Goal: Task Accomplishment & Management: Manage account settings

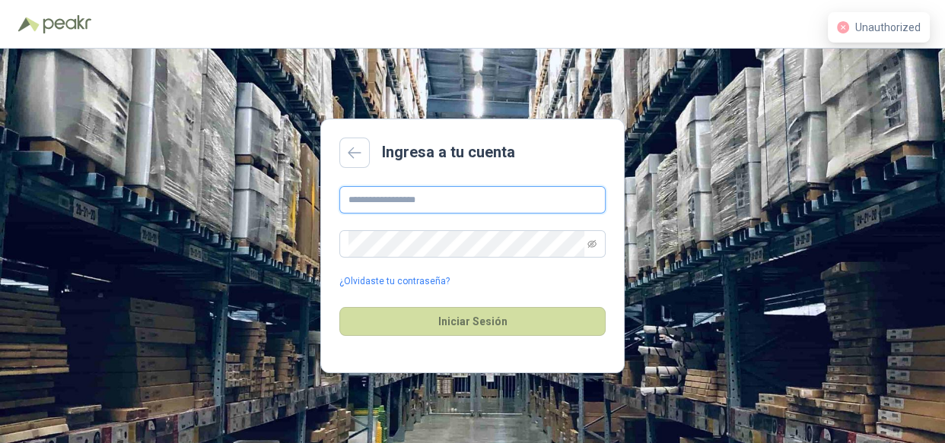
click at [362, 198] on input "text" at bounding box center [472, 199] width 266 height 27
type input "**********"
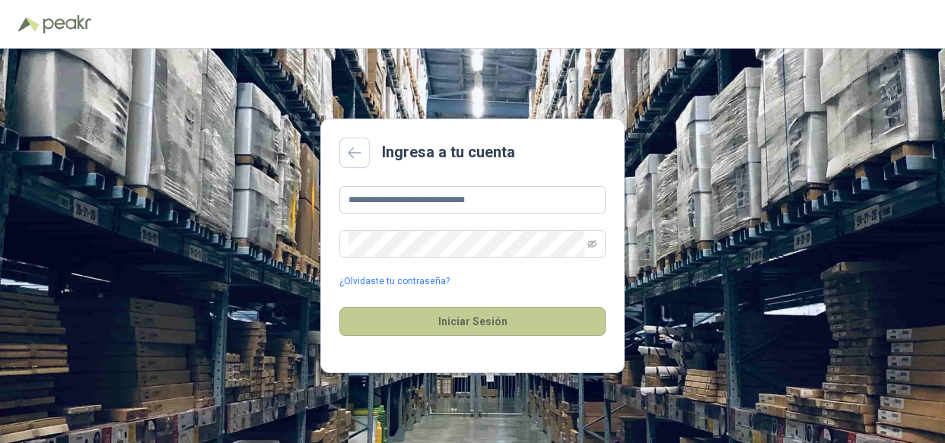
click at [510, 316] on button "Iniciar Sesión" at bounding box center [472, 321] width 266 height 29
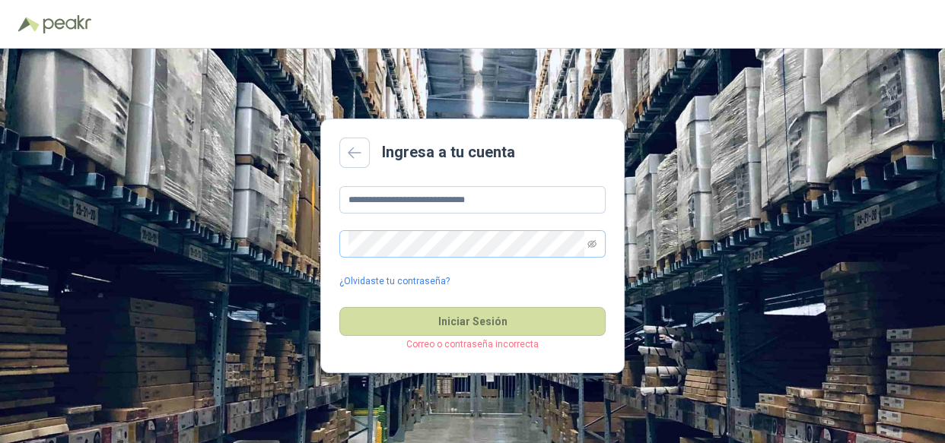
click at [598, 244] on span at bounding box center [472, 243] width 266 height 27
click at [589, 243] on icon "eye-invisible" at bounding box center [591, 244] width 9 height 9
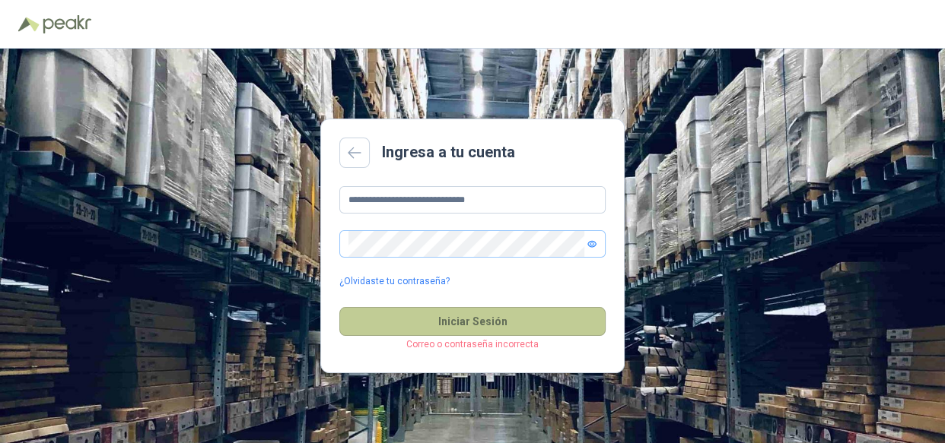
click at [487, 322] on button "Iniciar Sesión" at bounding box center [472, 321] width 266 height 29
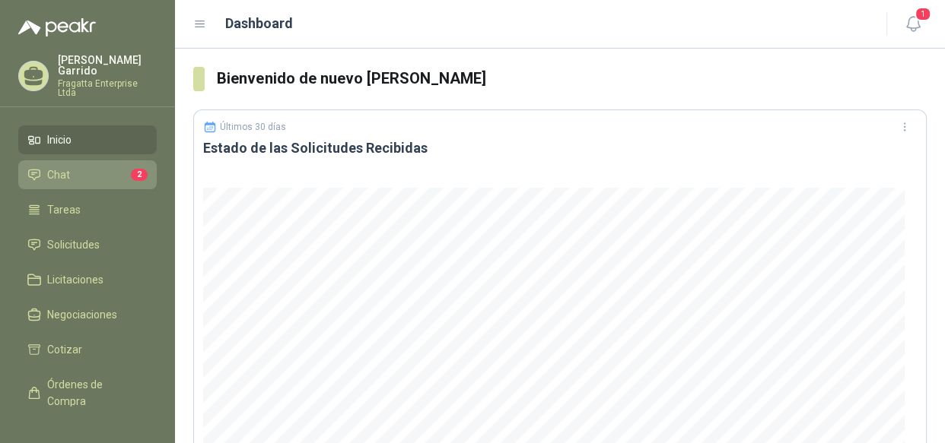
click at [87, 167] on li "Chat 2" at bounding box center [87, 175] width 120 height 17
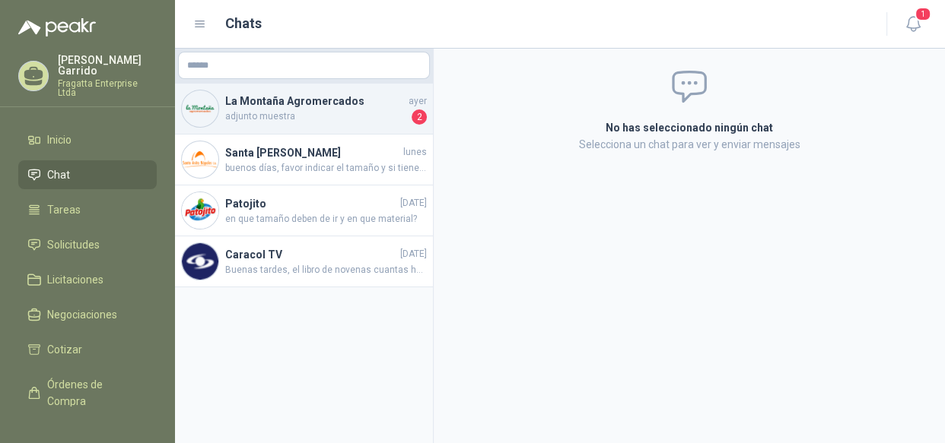
click at [342, 118] on span "adjunto muestra" at bounding box center [316, 117] width 183 height 15
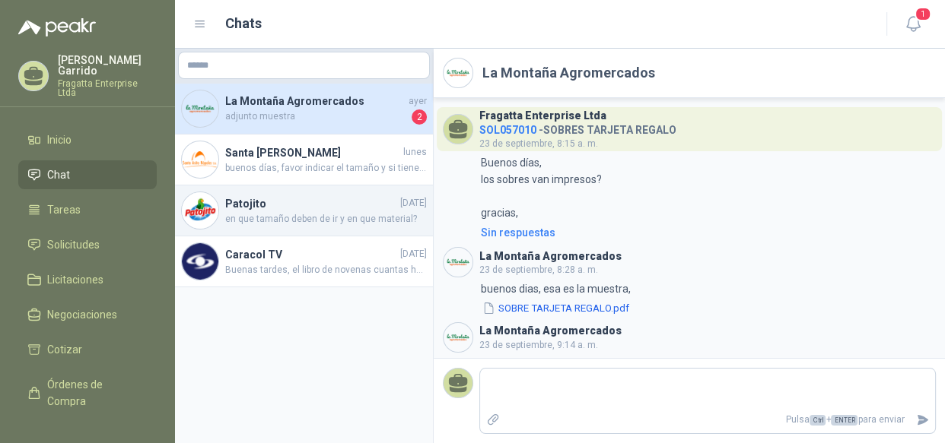
scroll to position [1629, 0]
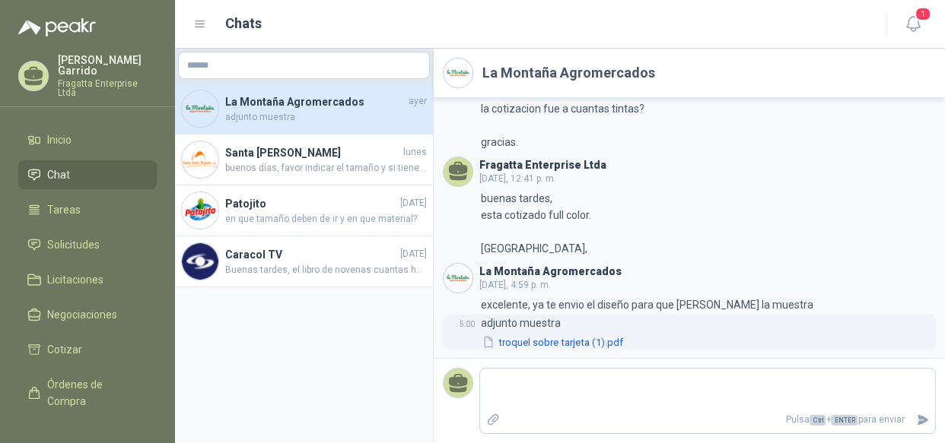
click at [570, 339] on button "troquel sobre tarjeta (1).pdf" at bounding box center [553, 343] width 144 height 16
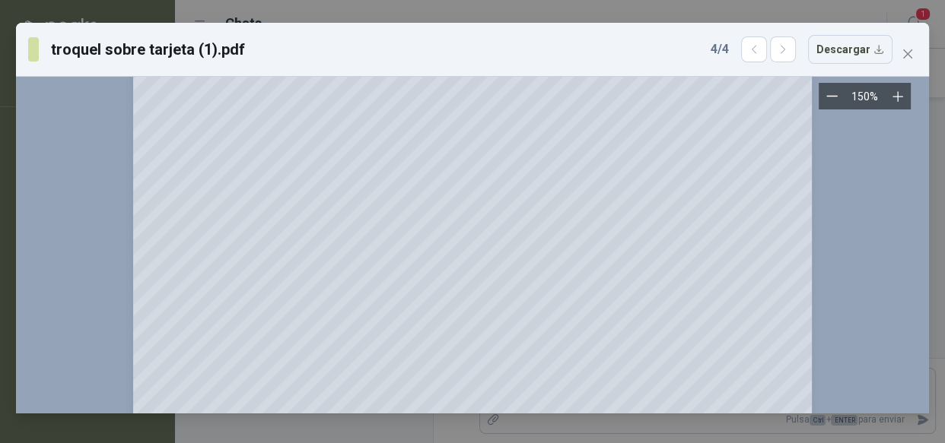
scroll to position [345, 0]
click at [901, 54] on icon "close" at bounding box center [907, 54] width 12 height 12
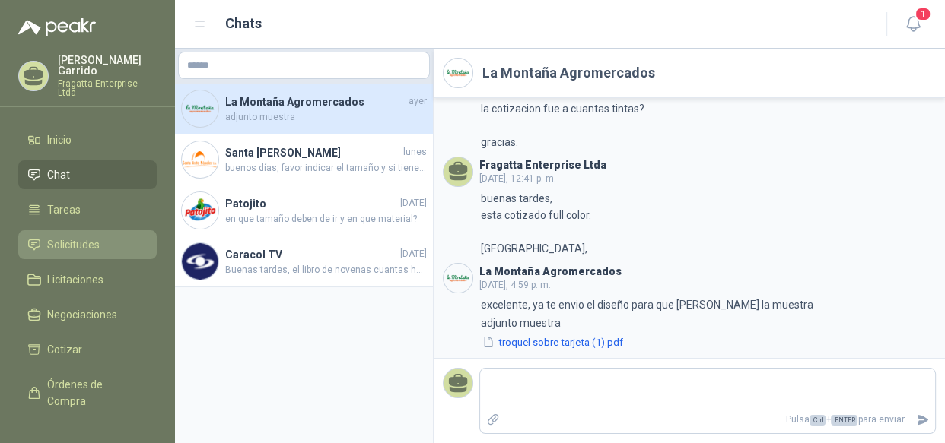
click at [94, 237] on span "Solicitudes" at bounding box center [73, 245] width 52 height 17
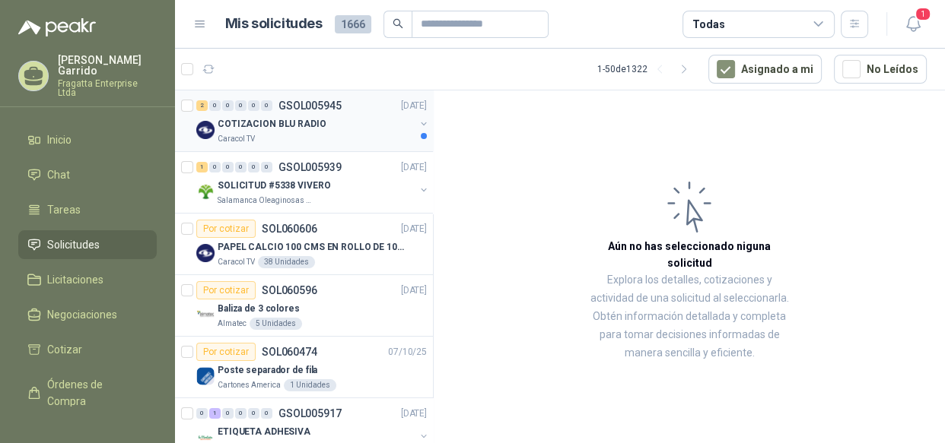
click at [366, 129] on div "COTIZACION BLU RADIO" at bounding box center [316, 124] width 197 height 18
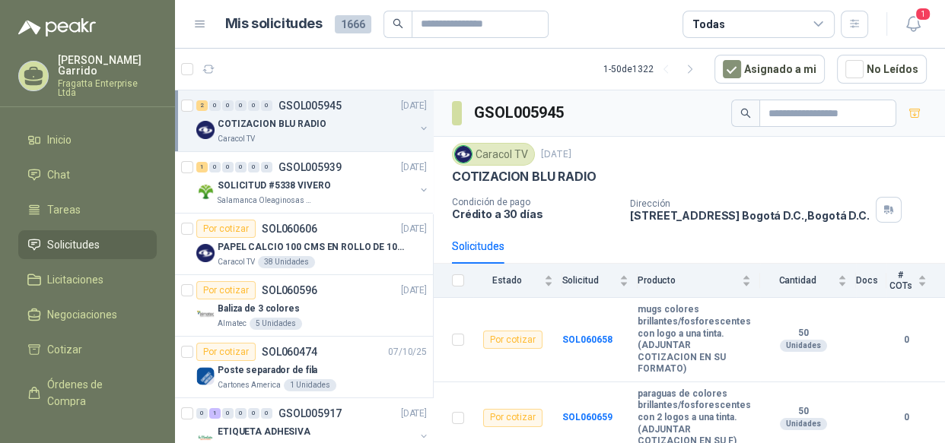
scroll to position [6, 0]
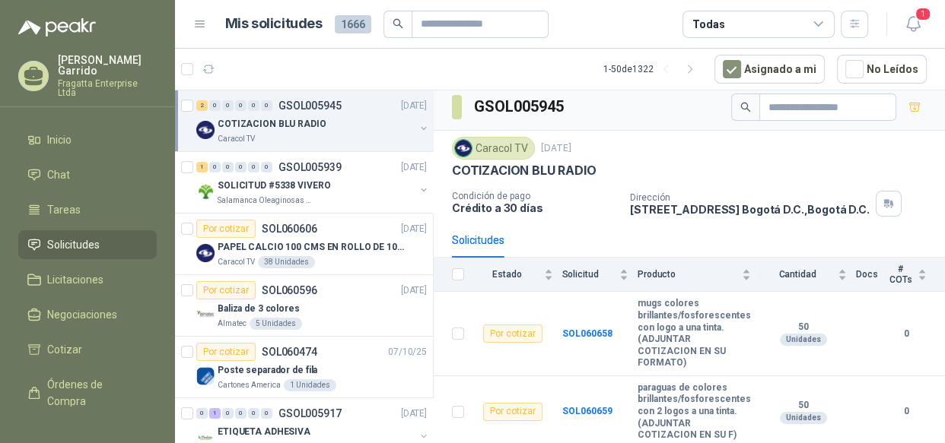
click at [816, 22] on icon at bounding box center [819, 24] width 14 height 14
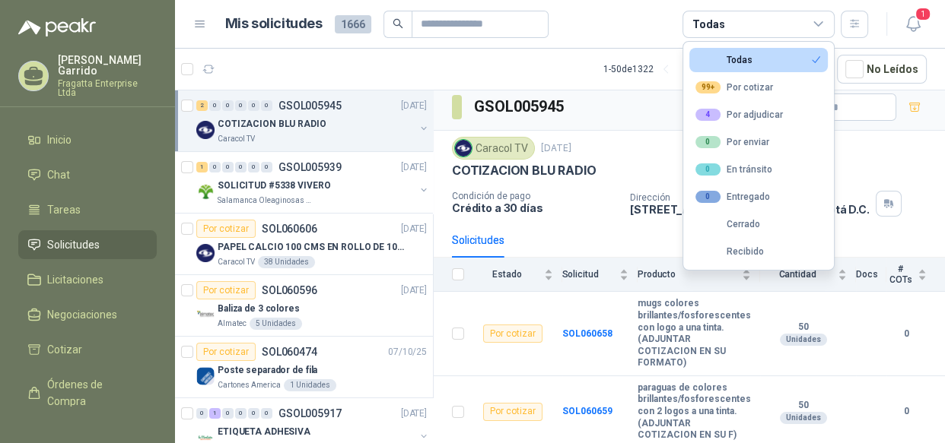
click at [816, 22] on icon at bounding box center [819, 24] width 14 height 14
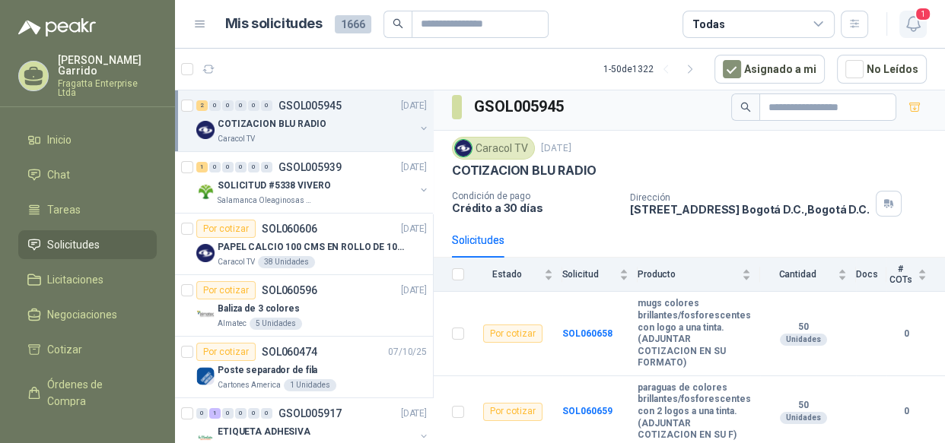
click at [922, 18] on span "1" at bounding box center [922, 14] width 17 height 14
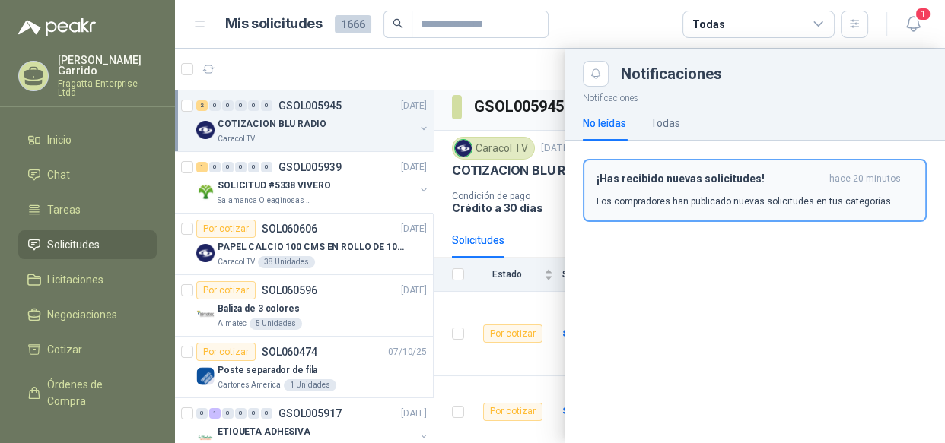
click at [676, 178] on h3 "¡Has recibido nuevas solicitudes!" at bounding box center [709, 179] width 227 height 13
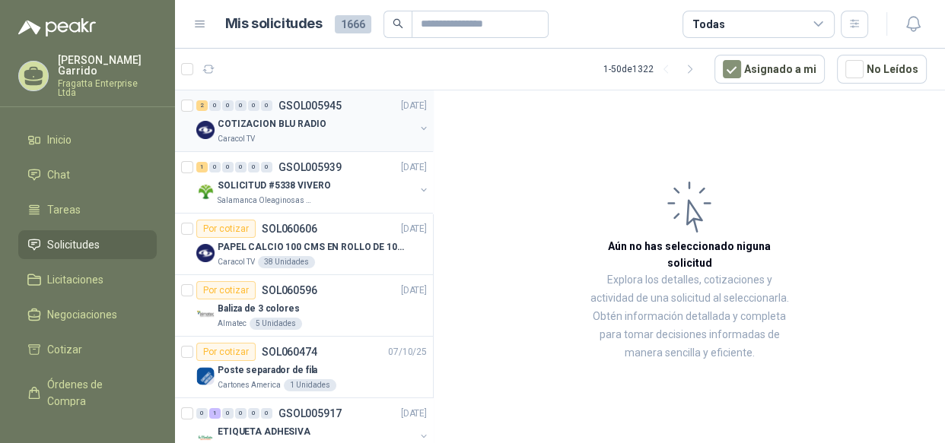
click at [335, 122] on div "COTIZACION BLU RADIO" at bounding box center [316, 124] width 197 height 18
